Goal: Information Seeking & Learning: Learn about a topic

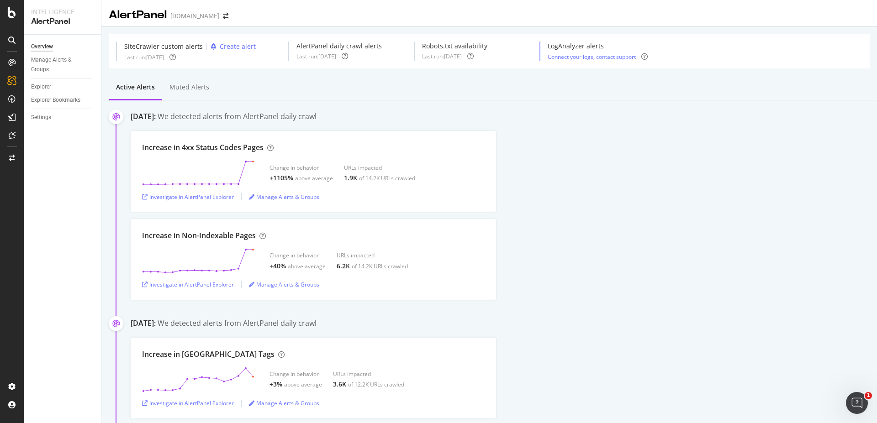
click at [631, 299] on div "Increase in Non-Indexable Pages Change in behavior +40% above average URLs impa…" at bounding box center [504, 259] width 746 height 81
click at [179, 194] on div "Investigate in AlertPanel Explorer" at bounding box center [188, 197] width 92 height 8
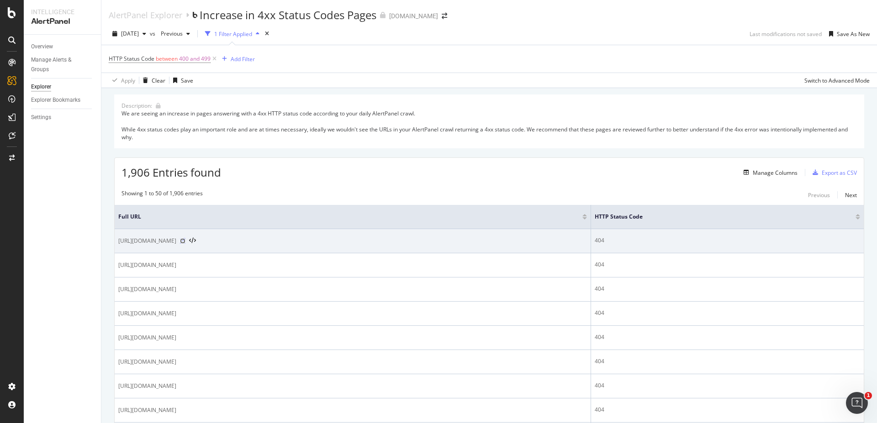
click at [185, 242] on icon at bounding box center [182, 240] width 5 height 5
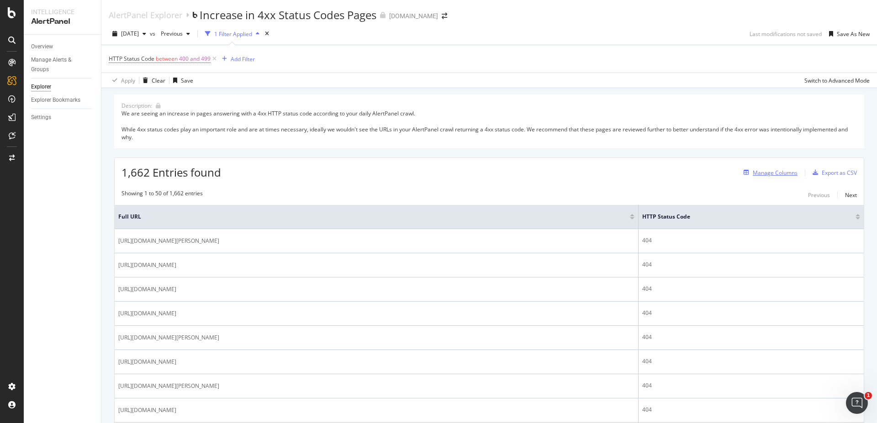
click at [756, 173] on div "Manage Columns" at bounding box center [775, 173] width 45 height 8
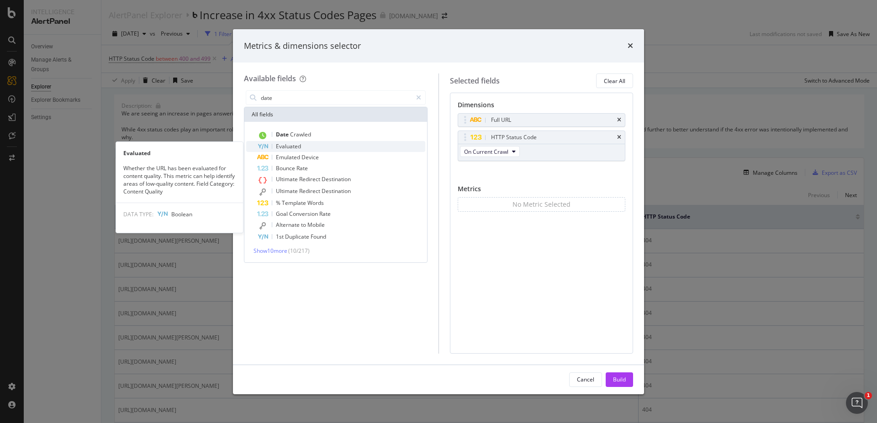
type input "date"
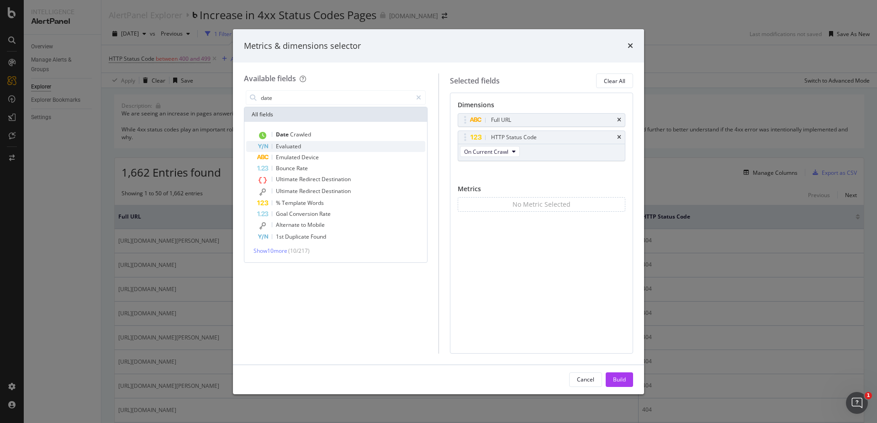
click at [315, 144] on div "Evaluated" at bounding box center [341, 146] width 168 height 11
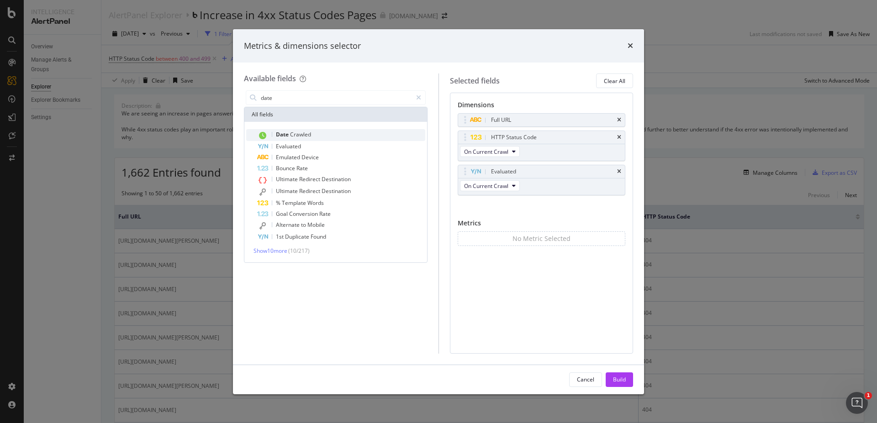
click at [311, 134] on span "Crawled" at bounding box center [300, 135] width 21 height 8
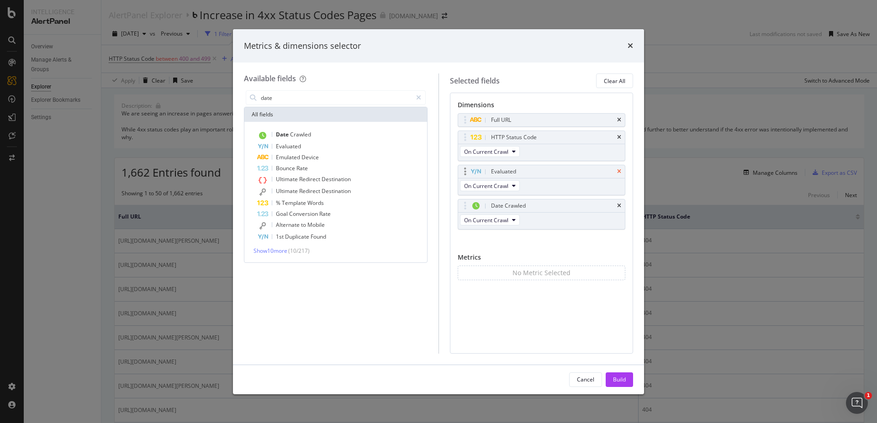
click at [619, 169] on icon "times" at bounding box center [619, 171] width 4 height 5
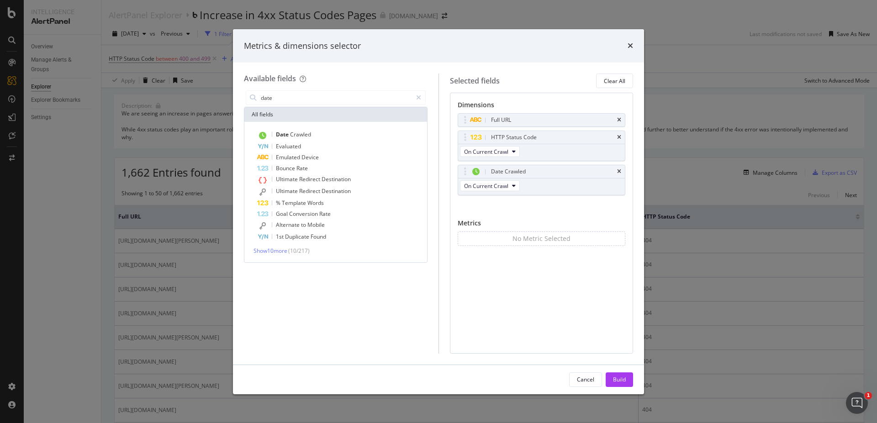
click at [627, 379] on button "Build" at bounding box center [619, 380] width 27 height 15
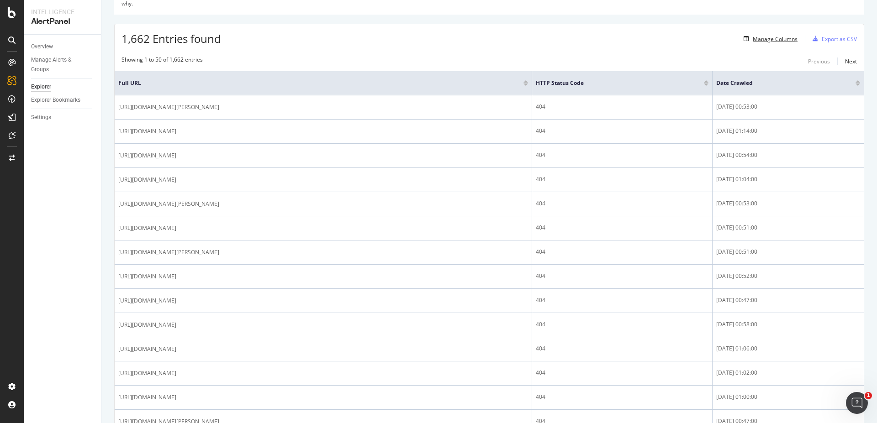
scroll to position [110, 0]
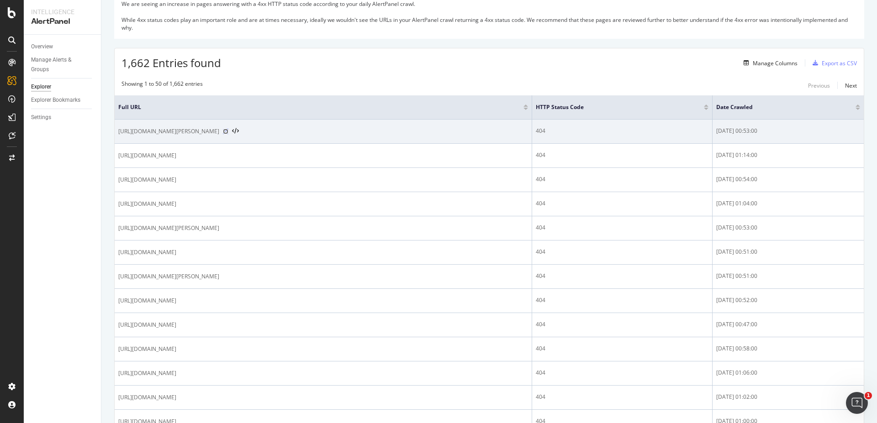
click at [228, 130] on icon at bounding box center [225, 131] width 5 height 5
drag, startPoint x: 750, startPoint y: 134, endPoint x: 739, endPoint y: 133, distance: 11.5
click at [739, 133] on div "2025-08-10 00:53:00" at bounding box center [788, 131] width 144 height 8
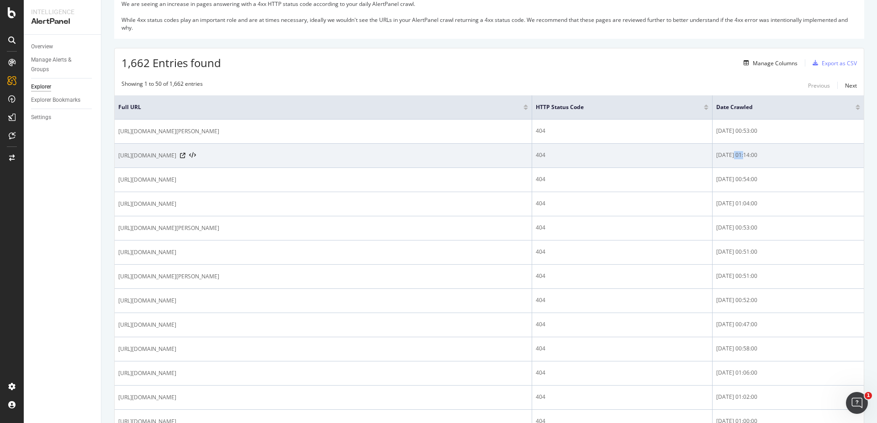
drag, startPoint x: 751, startPoint y: 154, endPoint x: 740, endPoint y: 152, distance: 11.1
click at [740, 152] on div "2025-08-10 01:14:00" at bounding box center [788, 155] width 144 height 8
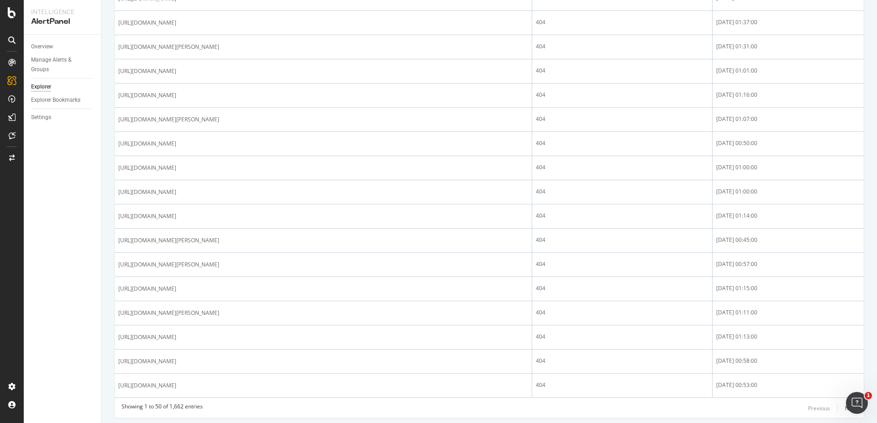
scroll to position [1069, 0]
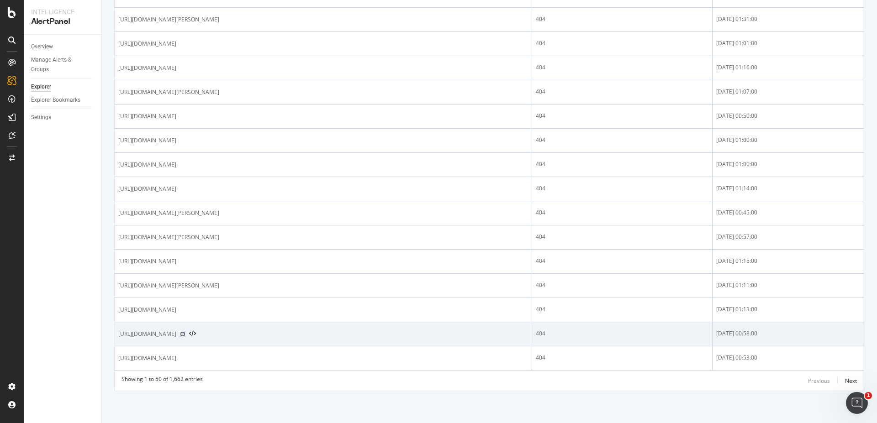
click at [185, 335] on icon at bounding box center [182, 334] width 5 height 5
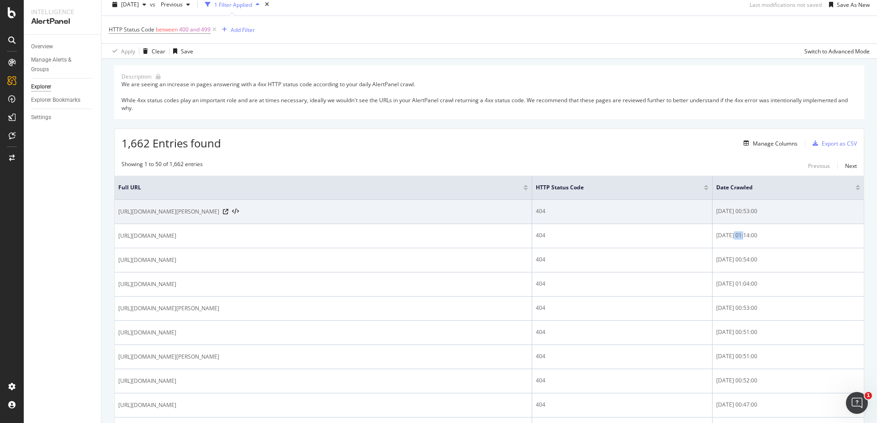
scroll to position [0, 0]
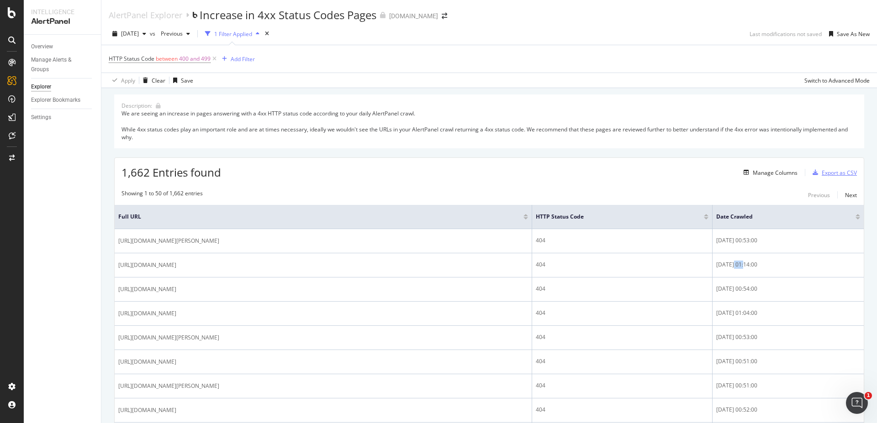
click at [824, 175] on div "Export as CSV" at bounding box center [839, 173] width 35 height 8
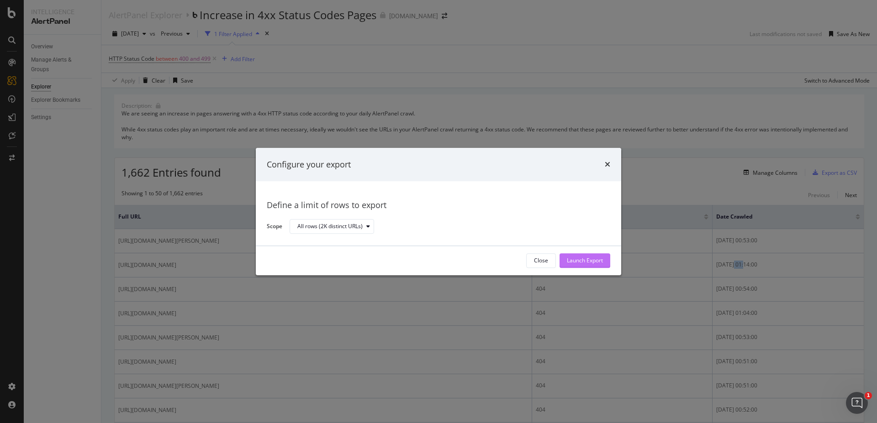
click at [592, 264] on div "Launch Export" at bounding box center [585, 261] width 36 height 8
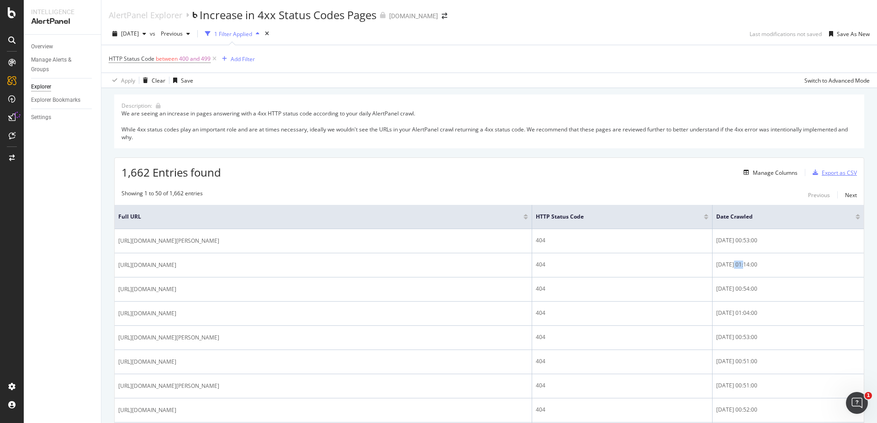
click at [831, 169] on div "Export as CSV" at bounding box center [839, 173] width 35 height 8
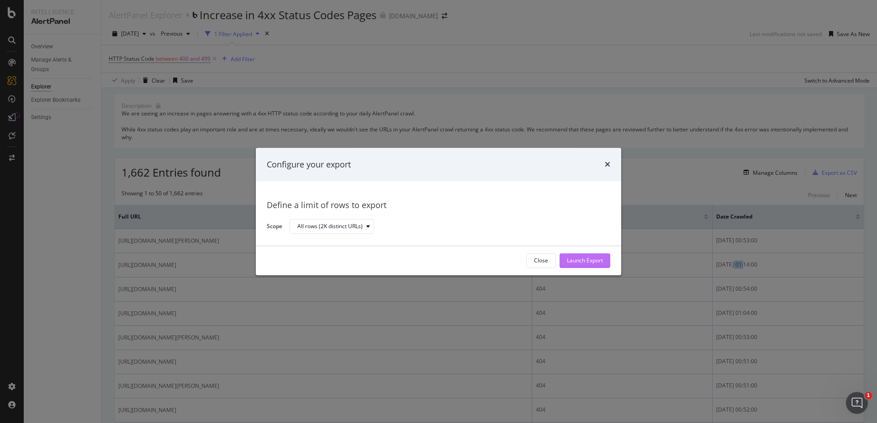
click at [590, 262] on div "Launch Export" at bounding box center [585, 261] width 36 height 8
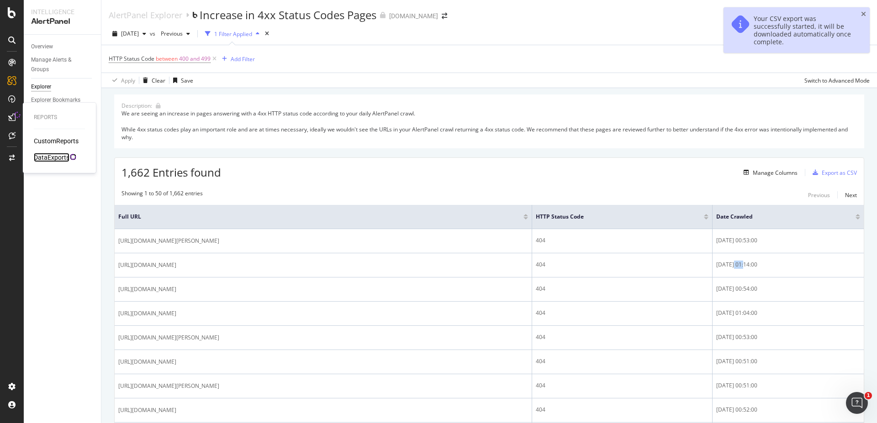
click at [47, 158] on div "DataExports" at bounding box center [52, 157] width 36 height 9
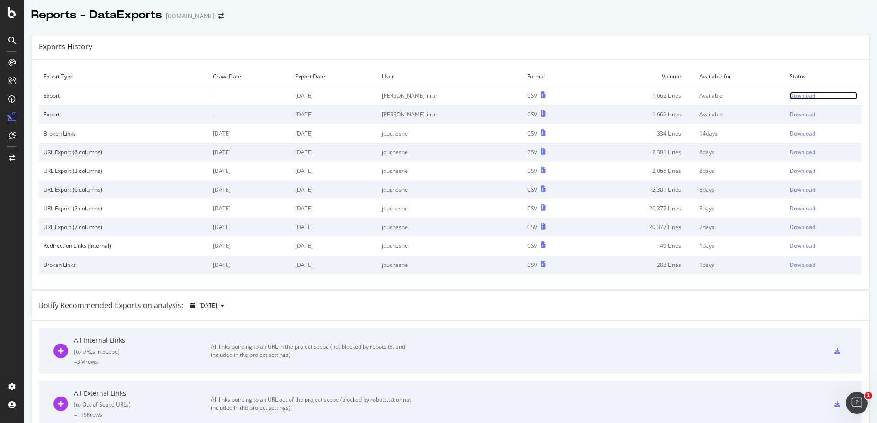
click at [802, 95] on div "Download" at bounding box center [803, 96] width 26 height 8
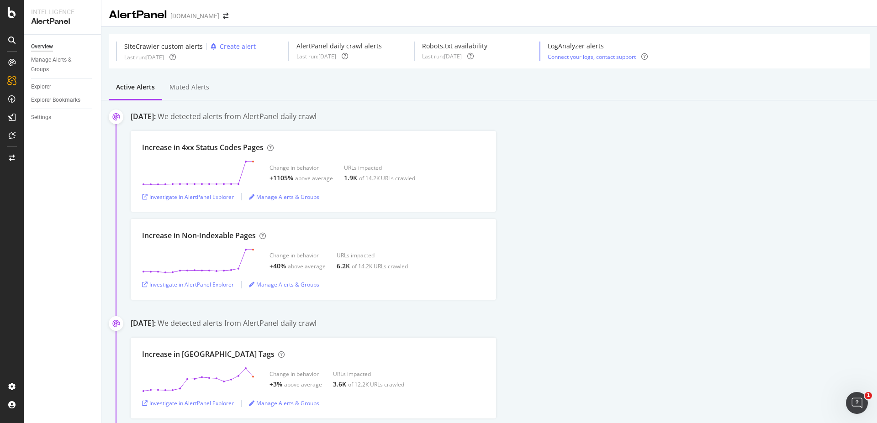
click at [717, 138] on div "Increase in 4xx Status Codes Pages Change in behavior +1105% above average URLs…" at bounding box center [504, 171] width 746 height 81
